Goal: Information Seeking & Learning: Learn about a topic

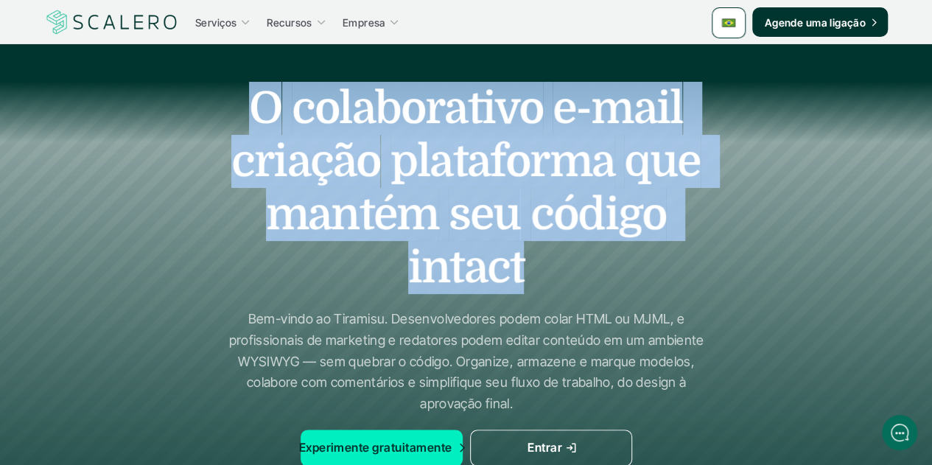
drag, startPoint x: 518, startPoint y: 267, endPoint x: 237, endPoint y: 103, distance: 325.4
click at [237, 103] on h1 "O colaborativo e-mail criação plataforma que mantém seu código intact" at bounding box center [465, 188] width 515 height 212
copy h1 "O colaborativo e-mail criação plataforma que mantém seu código intact"
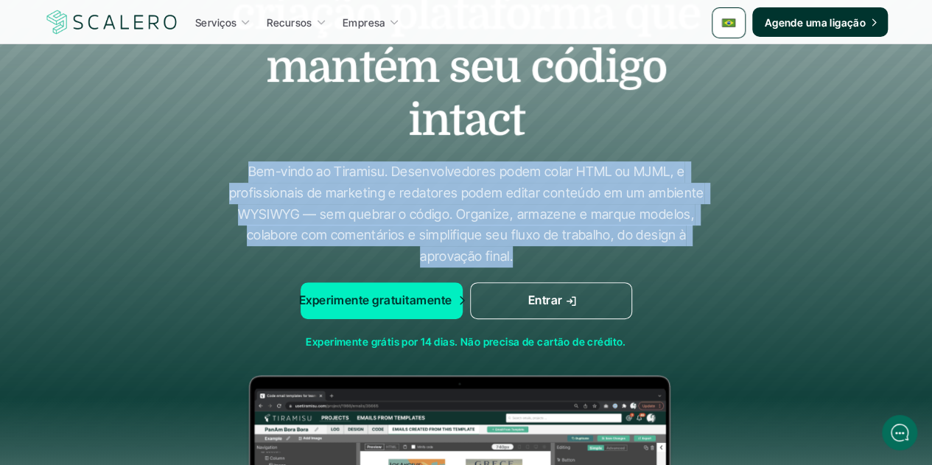
drag, startPoint x: 509, startPoint y: 260, endPoint x: 250, endPoint y: 175, distance: 272.9
click at [250, 175] on p "Bem-vindo ao Tiramisu. Desenvolvedores podem colar HTML ou MJML, e profissionai…" at bounding box center [466, 214] width 479 height 106
copy p "Bem-vindo ao Tiramisu. Desenvolvedores podem colar HTML ou MJML, e profissionai…"
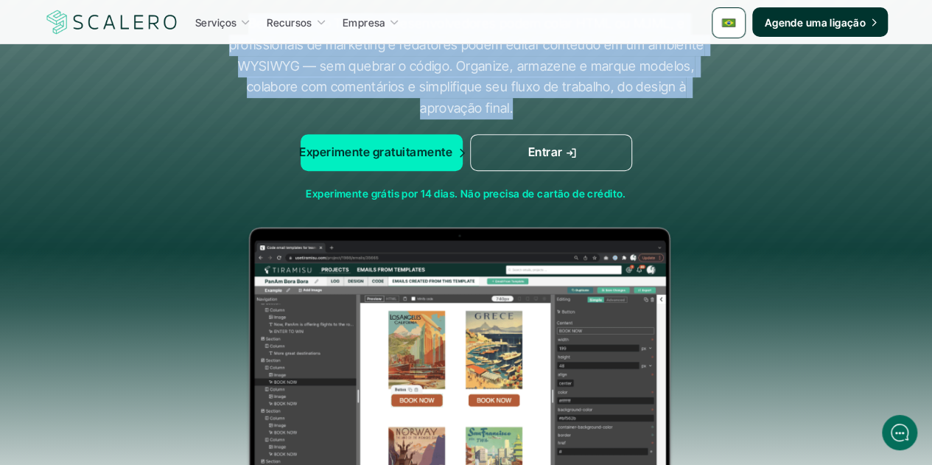
scroll to position [295, 0]
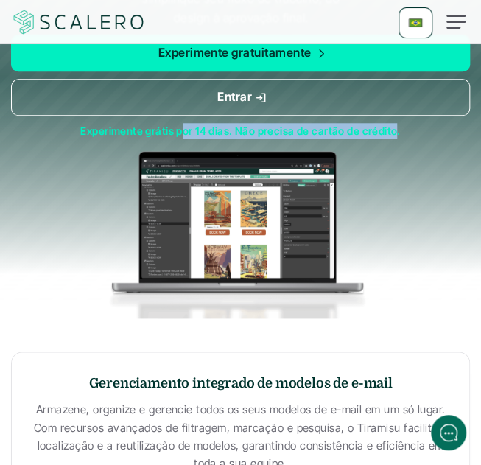
drag, startPoint x: 395, startPoint y: 161, endPoint x: 131, endPoint y: 152, distance: 263.8
click at [175, 138] on p "Experimente grátis por 14 dias. Não precisa de cartão de crédito." at bounding box center [240, 130] width 459 height 15
drag, startPoint x: 80, startPoint y: 156, endPoint x: 398, endPoint y: 162, distance: 318.2
click at [398, 138] on p "Experimente grátis por 14 dias. Não precisa de cartão de crédito." at bounding box center [240, 130] width 459 height 15
copy p "Experimente grátis por 14 dias. Não precisa de cartão de crédito."
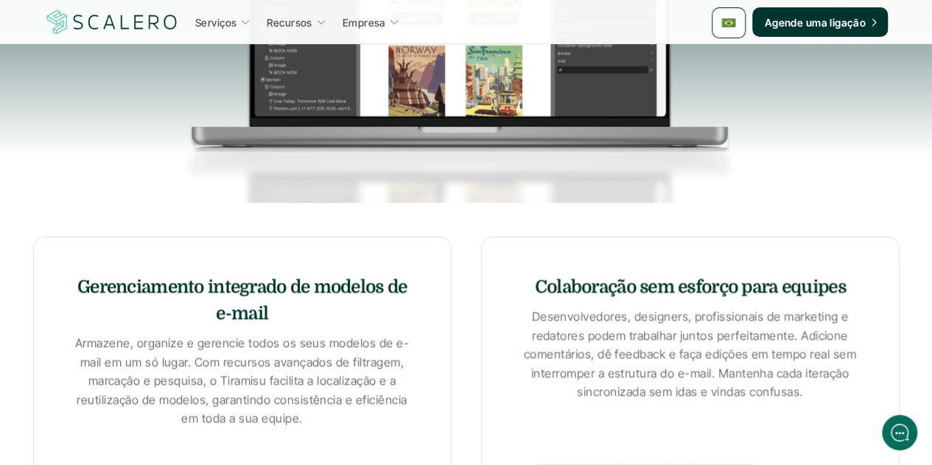
scroll to position [810, 0]
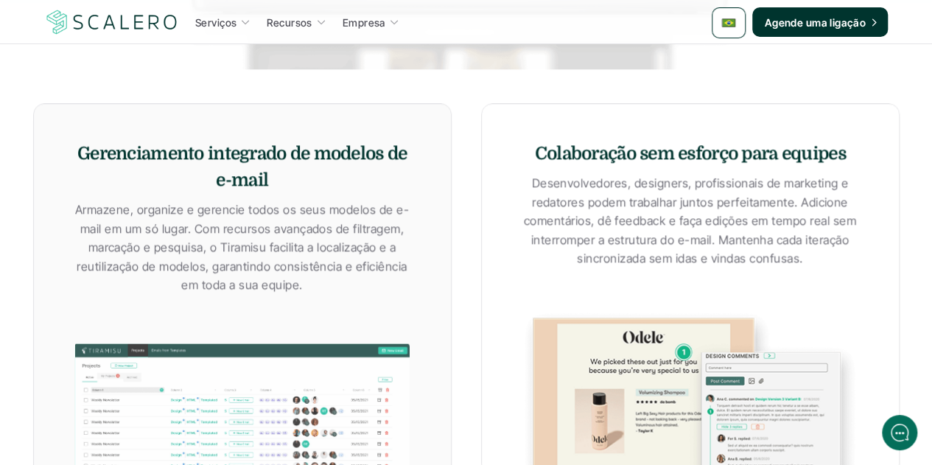
drag, startPoint x: 268, startPoint y: 178, endPoint x: 80, endPoint y: 150, distance: 190.6
click at [80, 150] on strong "Gerenciamento integrado de modelos de e-mail" at bounding box center [244, 166] width 334 height 47
copy strong "Gerenciamento integrado de modelos de e-mail"
click at [647, 151] on strong "Colaboração sem esforço para equipes" at bounding box center [689, 153] width 311 height 21
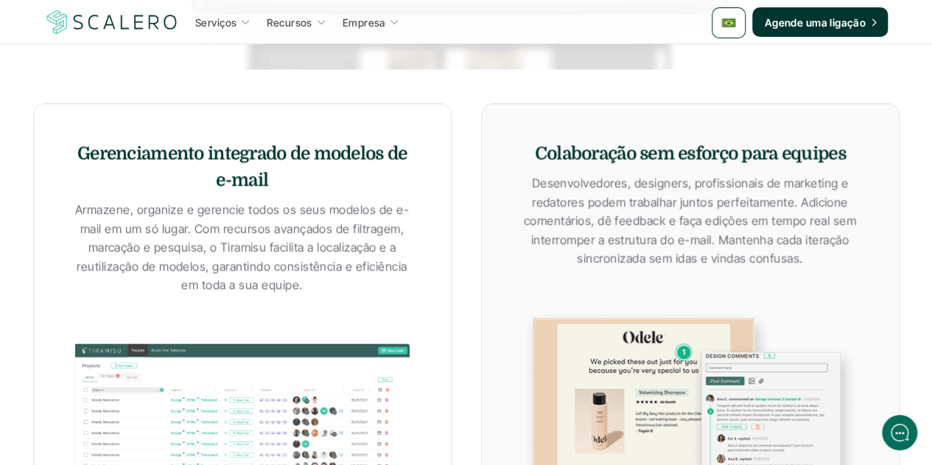
click at [647, 151] on strong "Colaboração sem esforço para equipes" at bounding box center [689, 153] width 311 height 21
copy strong "Colaboração sem esforço para equipes"
drag, startPoint x: 300, startPoint y: 291, endPoint x: 83, endPoint y: 215, distance: 229.4
click at [83, 215] on p "Armazene, organize e gerencie todos os seus modelos de e-mail em um só lugar. C…" at bounding box center [242, 247] width 342 height 94
copy p "Armazene, organize e gerencie todos os seus modelos de e-mail em um só lugar. C…"
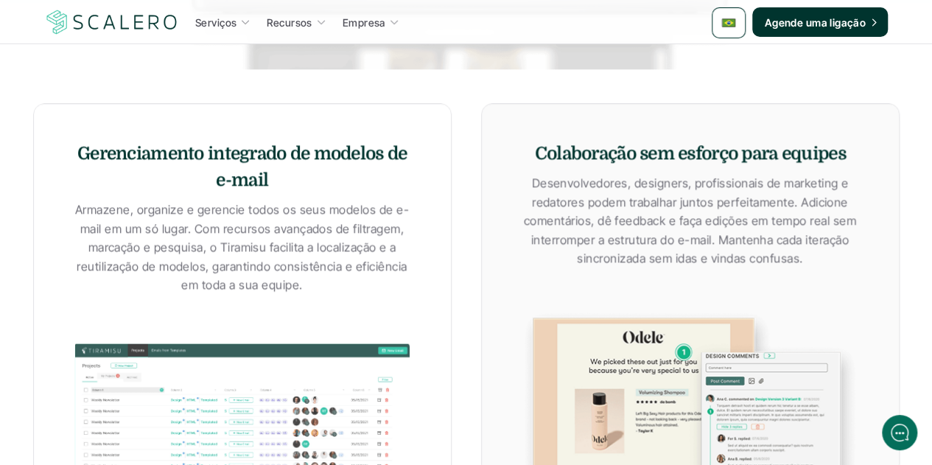
drag, startPoint x: 801, startPoint y: 257, endPoint x: 535, endPoint y: 183, distance: 276.6
click at [535, 183] on p "Desenvolvedores, designers, profissionais de marketing e redatores podem trabal…" at bounding box center [689, 221] width 342 height 94
copy p "Desenvolvedores, designers, profissionais de marketing e redatores podem trabal…"
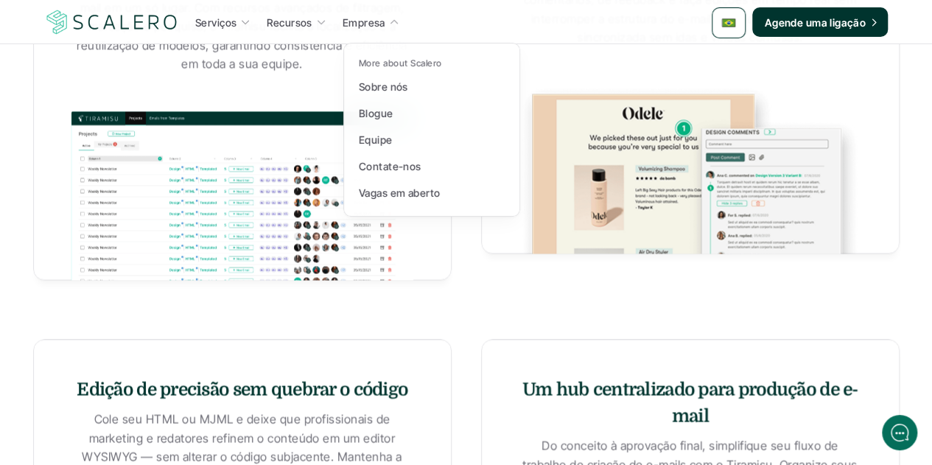
scroll to position [1326, 0]
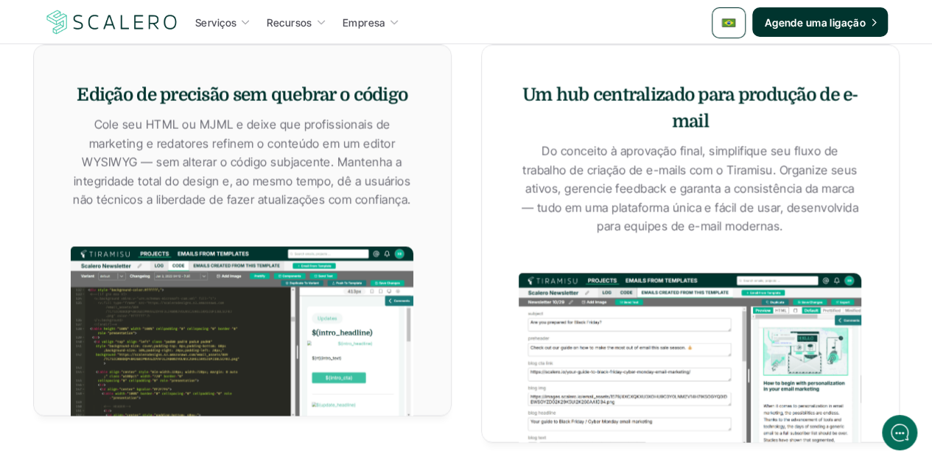
drag, startPoint x: 405, startPoint y: 99, endPoint x: 77, endPoint y: 99, distance: 327.7
click at [77, 99] on strong "Edição de precisão sem quebrar o código" at bounding box center [242, 94] width 331 height 21
copy strong "Edição de precisão sem quebrar o código"
drag, startPoint x: 705, startPoint y: 113, endPoint x: 519, endPoint y: 82, distance: 189.0
click at [519, 82] on h5 "Um hub centralizado para produção de e-mail" at bounding box center [689, 107] width 342 height 53
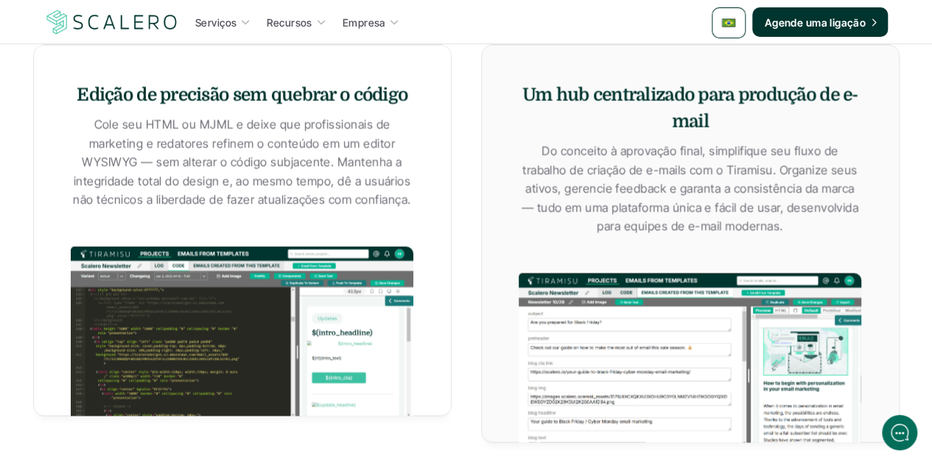
copy strong "Um hub centralizado para produção de e-mail"
drag, startPoint x: 405, startPoint y: 194, endPoint x: 205, endPoint y: 155, distance: 203.9
click at [205, 155] on p "Cole seu HTML ou MJML e deixe que profissionais de marketing e redatores refine…" at bounding box center [242, 162] width 342 height 94
click at [103, 120] on p "Cole seu HTML ou MJML e deixe que profissionais de marketing e redatores refine…" at bounding box center [242, 162] width 342 height 94
drag, startPoint x: 99, startPoint y: 119, endPoint x: 408, endPoint y: 197, distance: 319.0
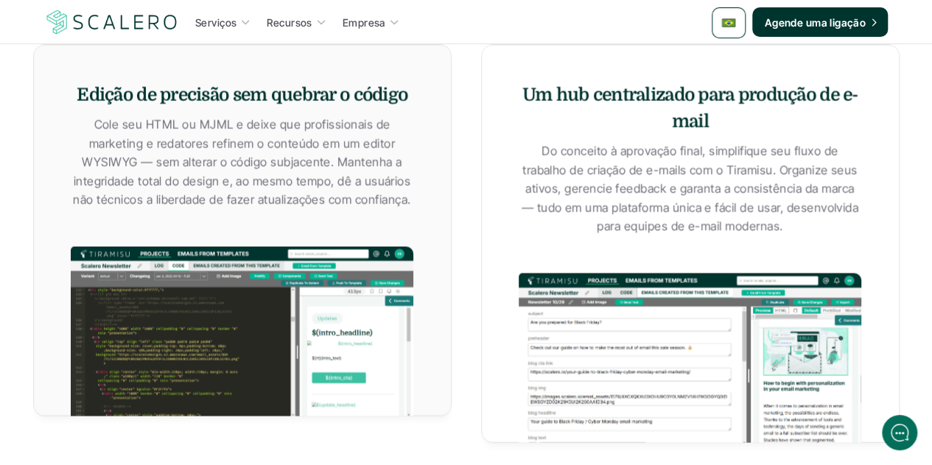
click at [408, 197] on p "Cole seu HTML ou MJML e deixe que profissionais de marketing e redatores refine…" at bounding box center [242, 162] width 342 height 94
copy p "Cole seu HTML ou MJML e deixe que profissionais de marketing e redatores refine…"
drag, startPoint x: 763, startPoint y: 231, endPoint x: 523, endPoint y: 159, distance: 250.7
click at [523, 159] on p "Do conceito à aprovação final, simplifique seu fluxo de trabalho de criação de …" at bounding box center [689, 188] width 342 height 94
